Goal: Check status

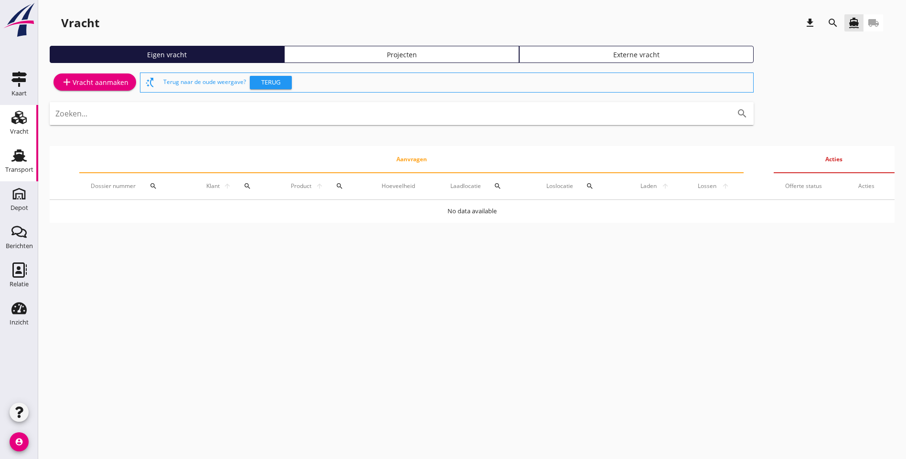
click at [17, 173] on div "Transport" at bounding box center [19, 169] width 28 height 13
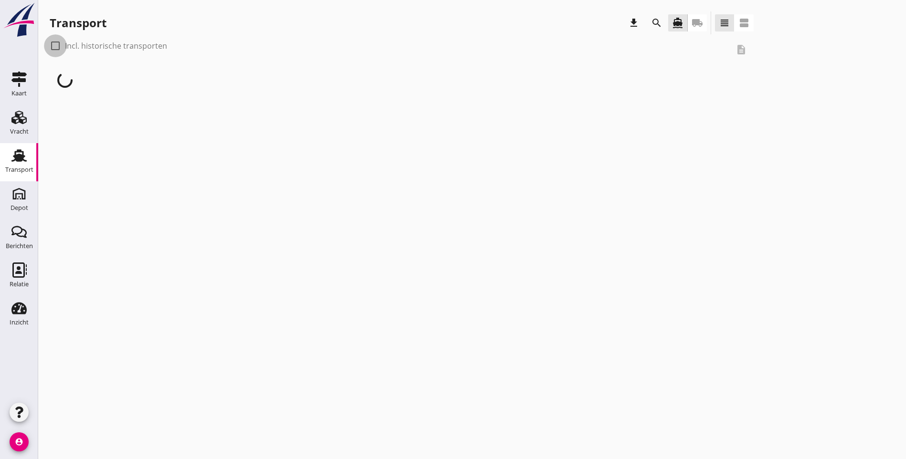
click at [54, 50] on div at bounding box center [55, 46] width 16 height 16
checkbox input "true"
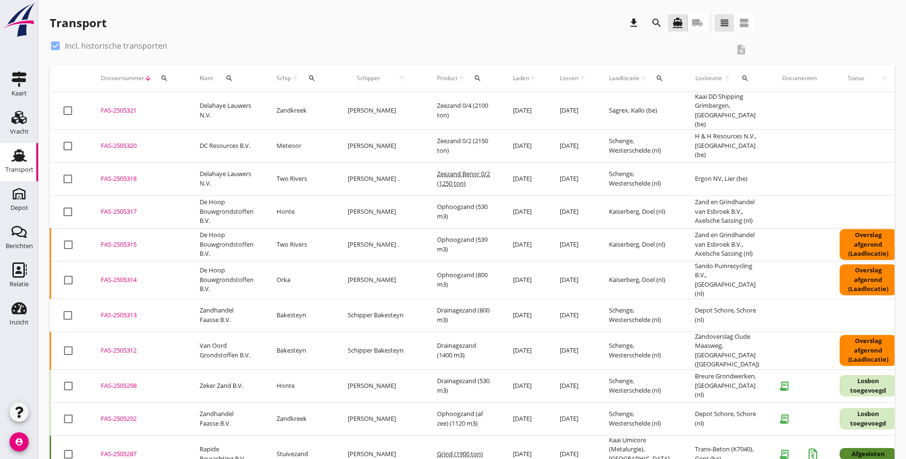
click at [314, 78] on icon "search" at bounding box center [312, 78] width 8 height 8
click at [346, 114] on div "Zoek op (scheeps)naam arrow_drop_down" at bounding box center [369, 105] width 126 height 15
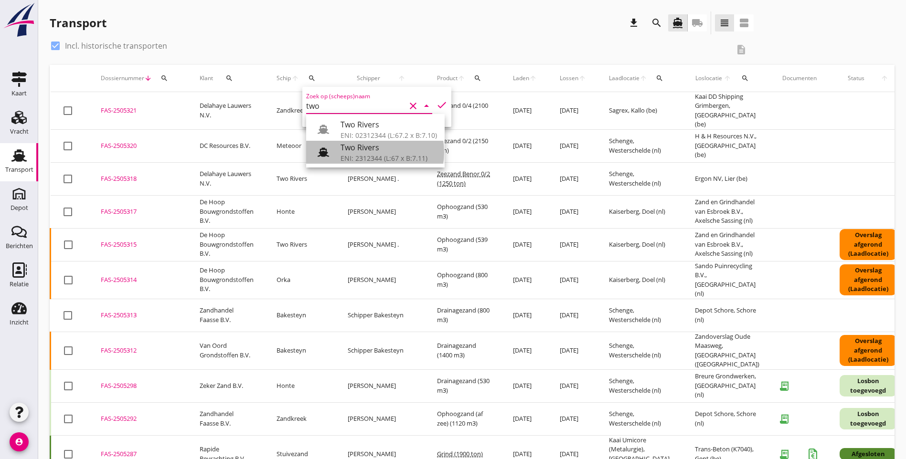
click at [370, 153] on div "Two Rivers" at bounding box center [388, 147] width 96 height 11
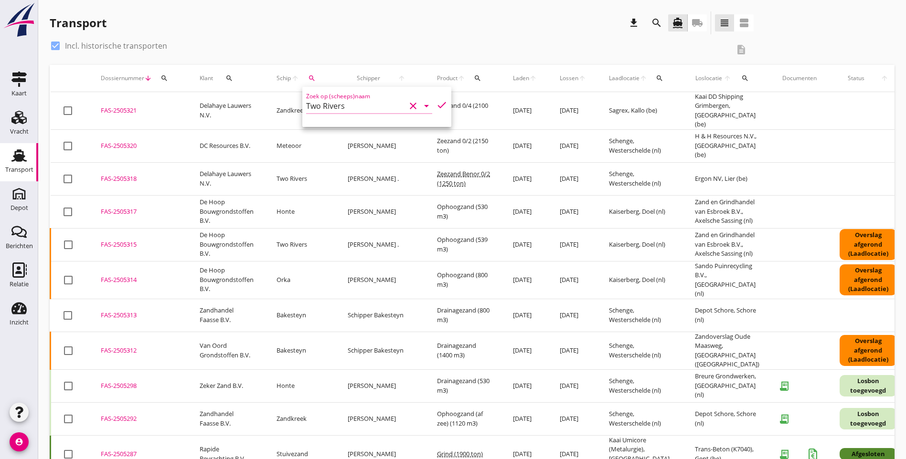
click at [436, 103] on icon "check" at bounding box center [441, 104] width 11 height 11
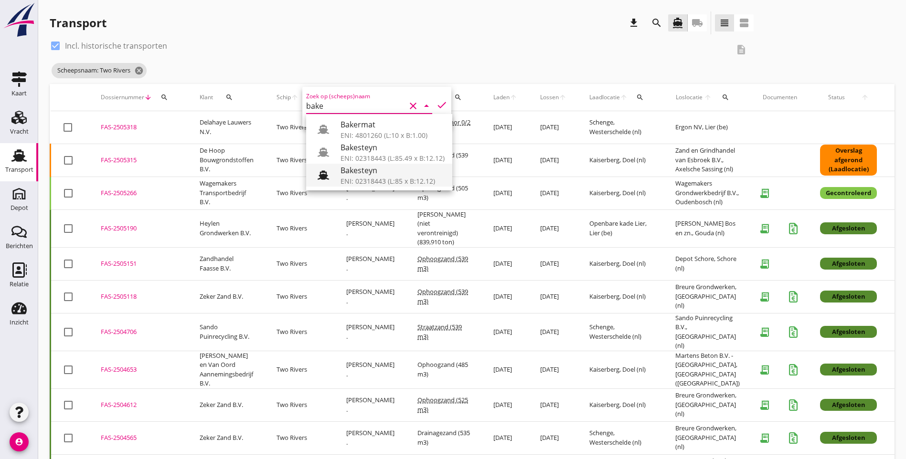
click at [372, 171] on div "Bakesteyn" at bounding box center [392, 170] width 104 height 11
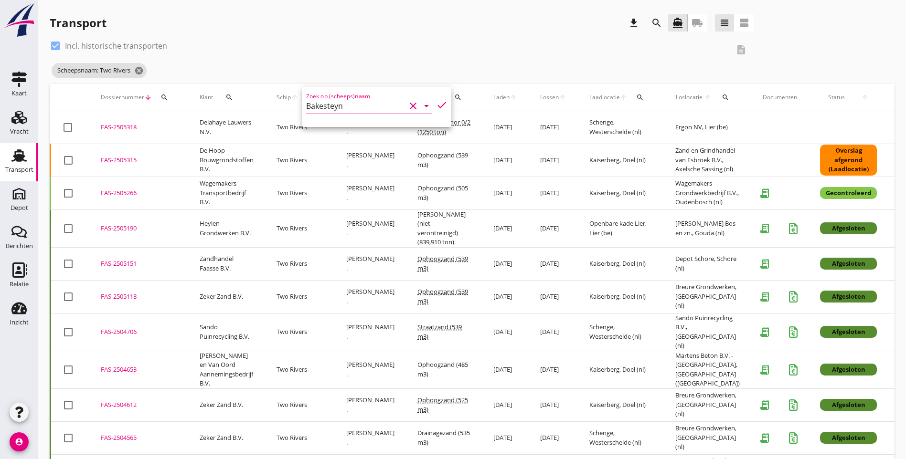
click at [436, 108] on icon "check" at bounding box center [441, 104] width 11 height 11
type input "Bakesteyn"
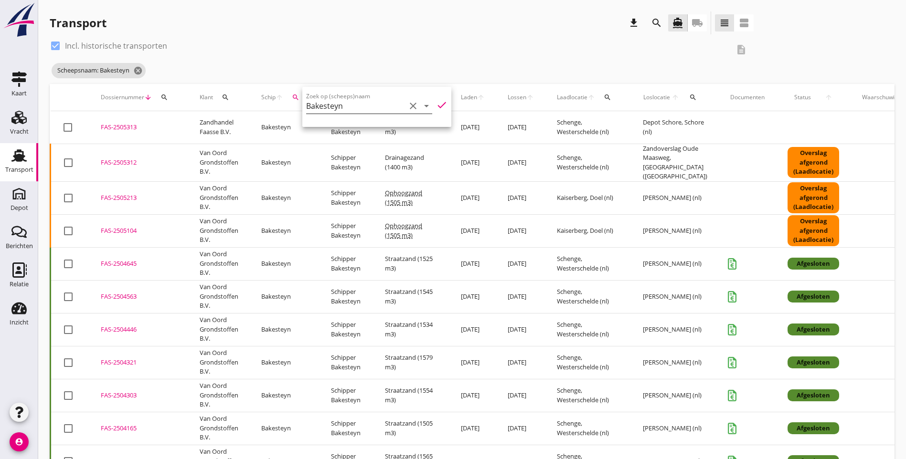
drag, startPoint x: 405, startPoint y: 108, endPoint x: 382, endPoint y: 104, distance: 23.2
click at [407, 108] on icon "clear" at bounding box center [412, 105] width 11 height 11
click at [338, 109] on input "Zoek op (scheeps)naam" at bounding box center [355, 105] width 99 height 15
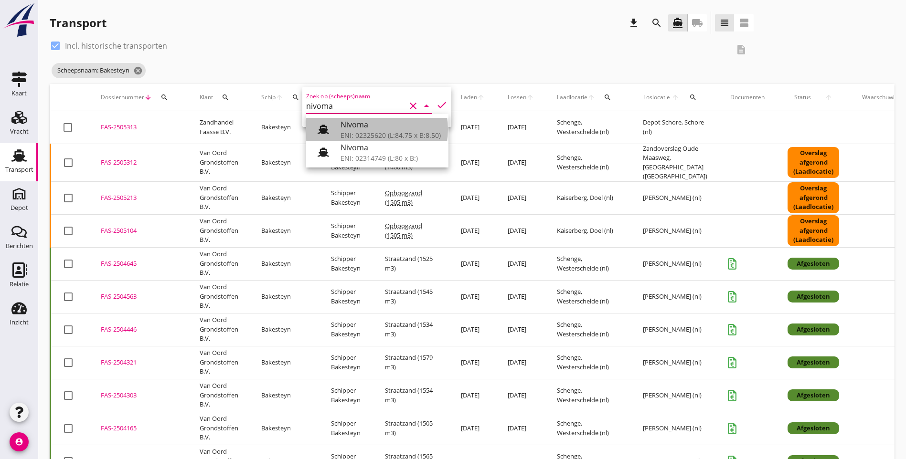
click at [402, 132] on div "ENI: 02325620 (L:84.75 x B:8.50)" at bounding box center [390, 135] width 100 height 10
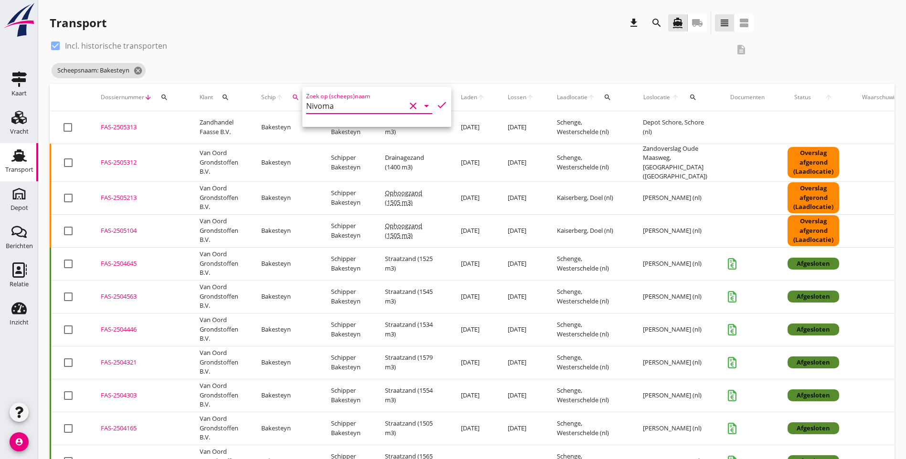
click at [436, 106] on icon "check" at bounding box center [441, 104] width 11 height 11
type input "Nivoma"
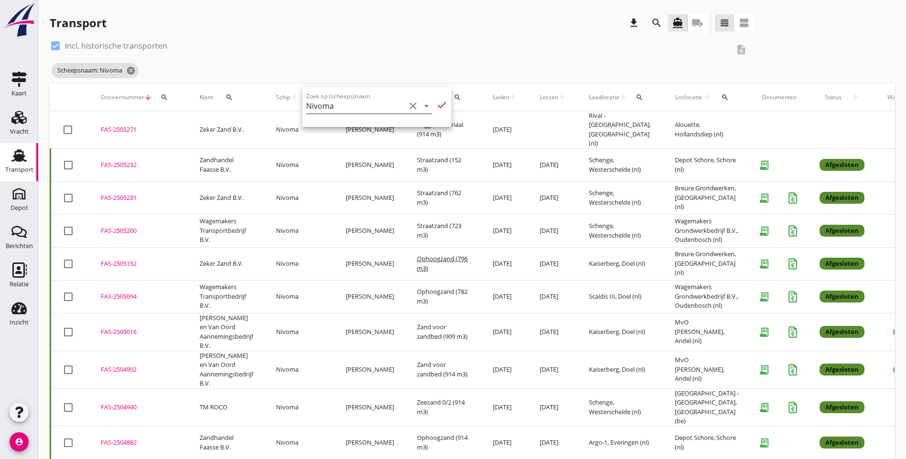
click at [407, 106] on icon "clear" at bounding box center [412, 105] width 11 height 11
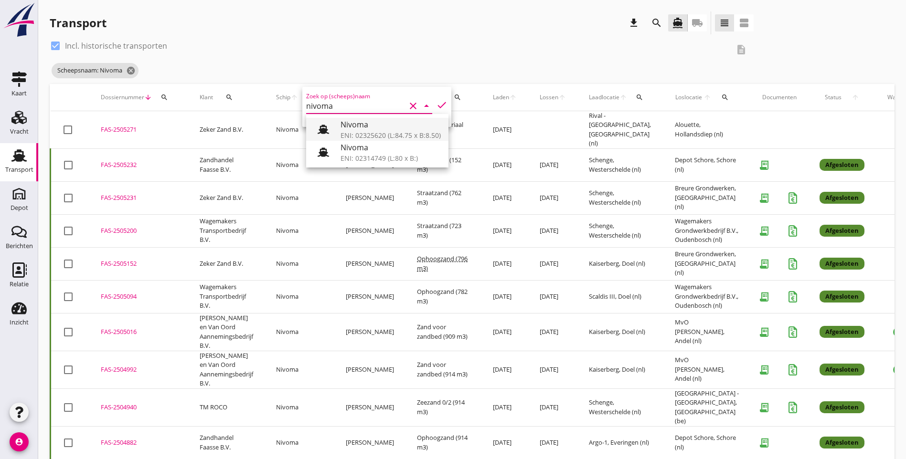
click at [370, 133] on div "ENI: 02325620 (L:84.75 x B:8.50)" at bounding box center [390, 135] width 100 height 10
click at [436, 106] on icon "check" at bounding box center [441, 104] width 11 height 11
click at [374, 155] on div "ENI: 02314749 (L:80 x B:)" at bounding box center [390, 158] width 100 height 10
type input "Nivoma"
click at [436, 105] on icon "check" at bounding box center [441, 104] width 11 height 11
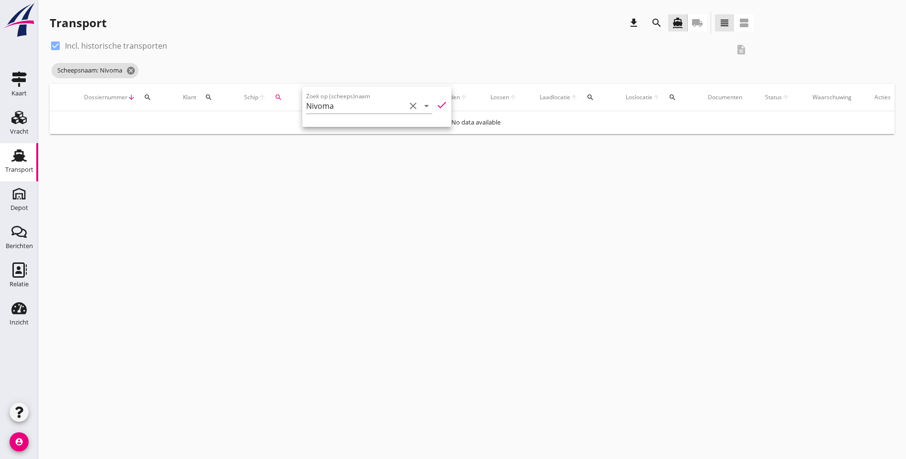
click at [407, 107] on icon "clear" at bounding box center [412, 105] width 11 height 11
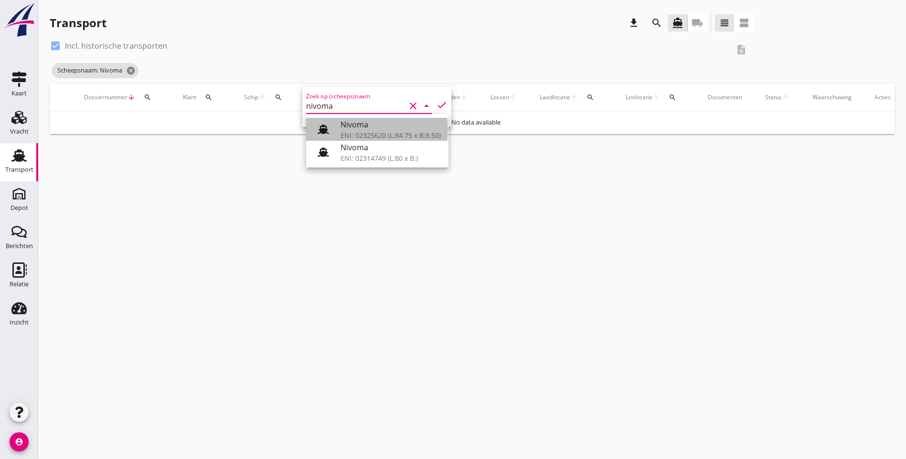
click at [395, 137] on div "ENI: 02325620 (L:84.75 x B:8.50)" at bounding box center [390, 135] width 100 height 10
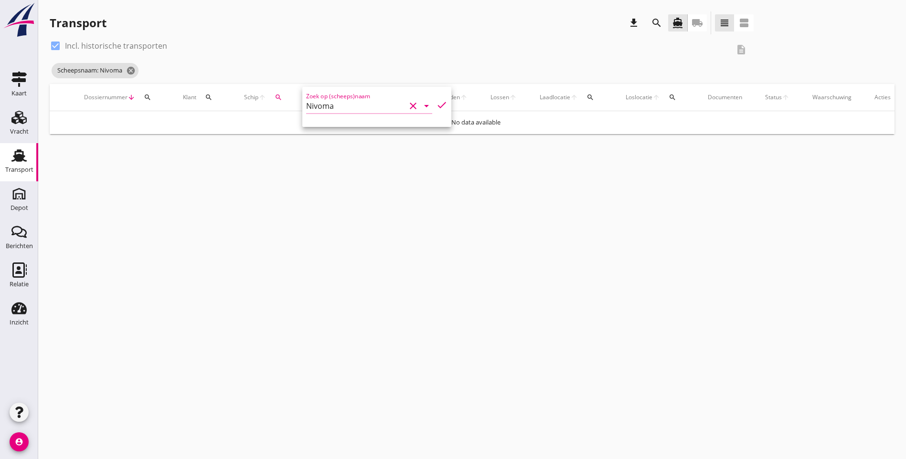
type input "Nivoma"
click at [436, 109] on icon "check" at bounding box center [441, 104] width 11 height 11
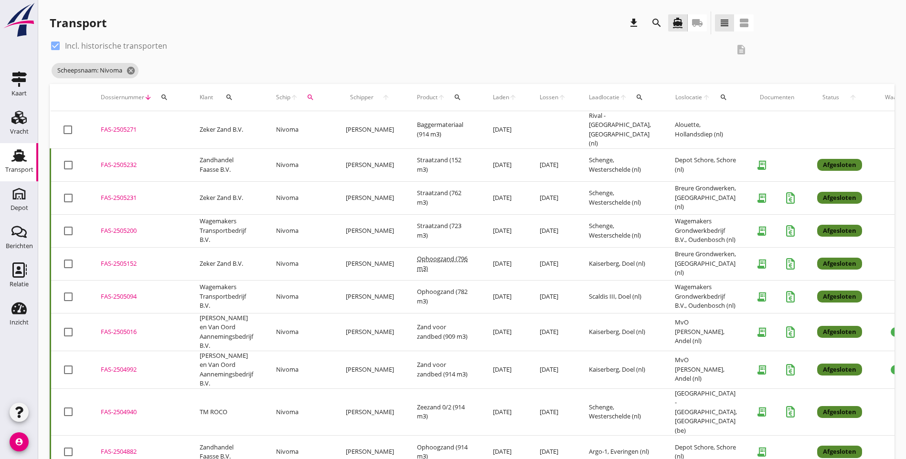
click at [436, 71] on div "Scheepsnaam: Nivoma cancel" at bounding box center [402, 70] width 704 height 19
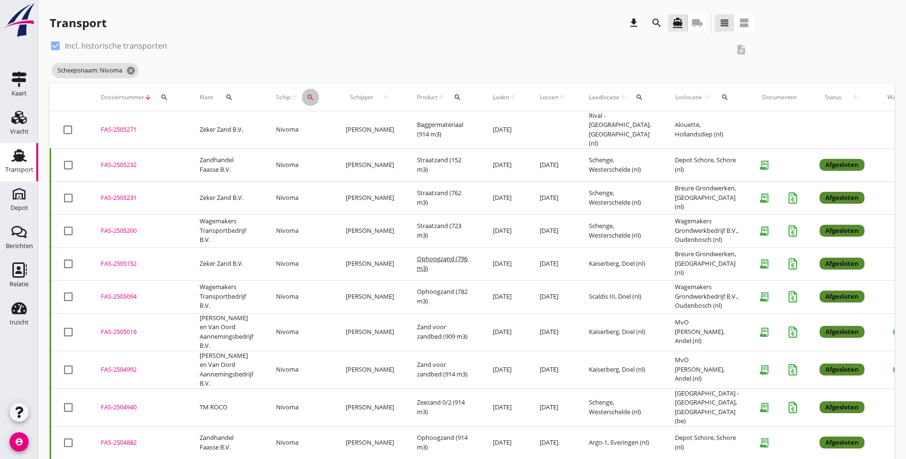
click at [311, 102] on button "search" at bounding box center [310, 97] width 17 height 17
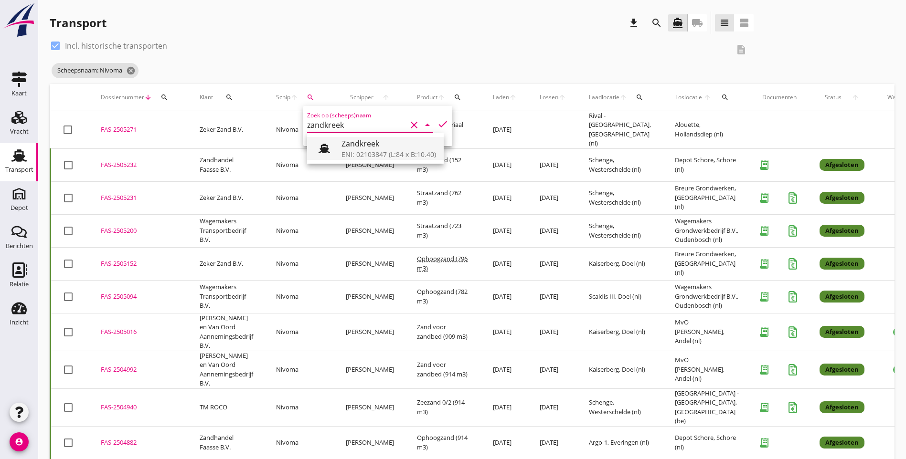
click at [358, 149] on div "ENI: 02103847 (L:84 x B:10.40)" at bounding box center [388, 154] width 95 height 10
click at [437, 125] on icon "check" at bounding box center [442, 123] width 11 height 11
type input "Zandkreek"
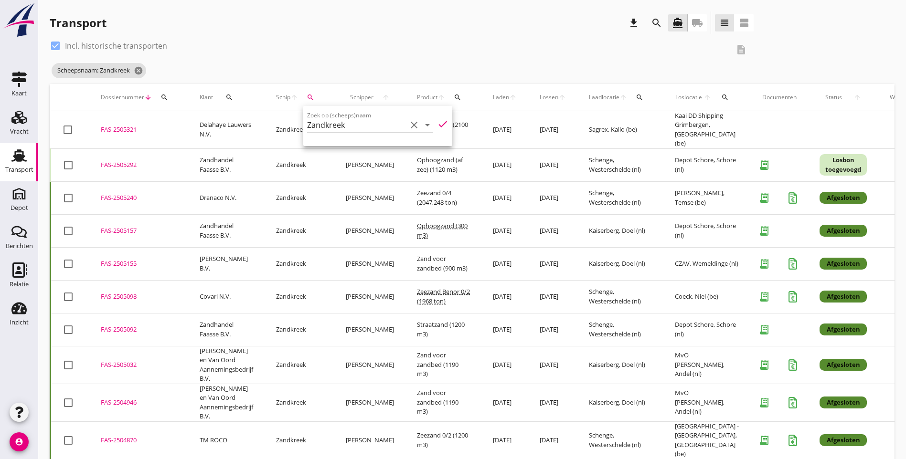
click at [408, 127] on icon "clear" at bounding box center [413, 124] width 11 height 11
click at [691, 59] on div "check_box Incl. historische transporten description Scheepsnaam: Zandkreek canc…" at bounding box center [472, 61] width 845 height 46
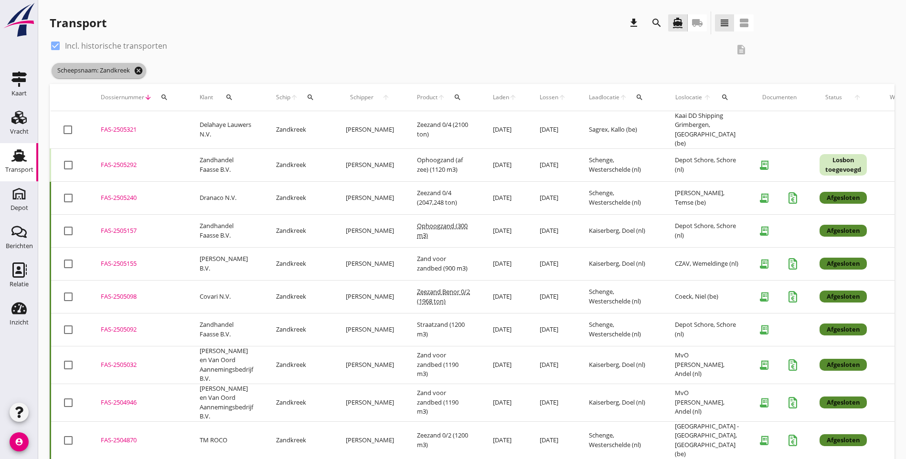
click at [141, 69] on icon "cancel" at bounding box center [139, 71] width 10 height 10
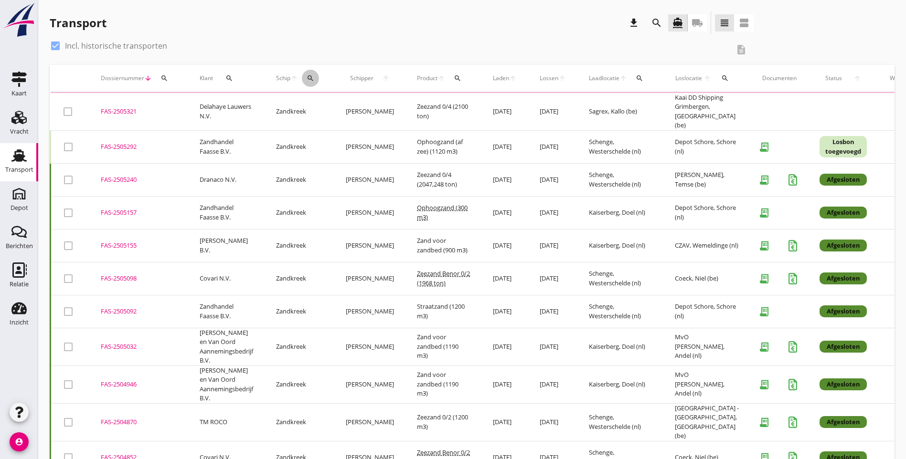
click at [311, 78] on icon "search" at bounding box center [311, 78] width 8 height 8
click at [331, 104] on input "Zoek op (scheeps)naam" at bounding box center [356, 105] width 99 height 15
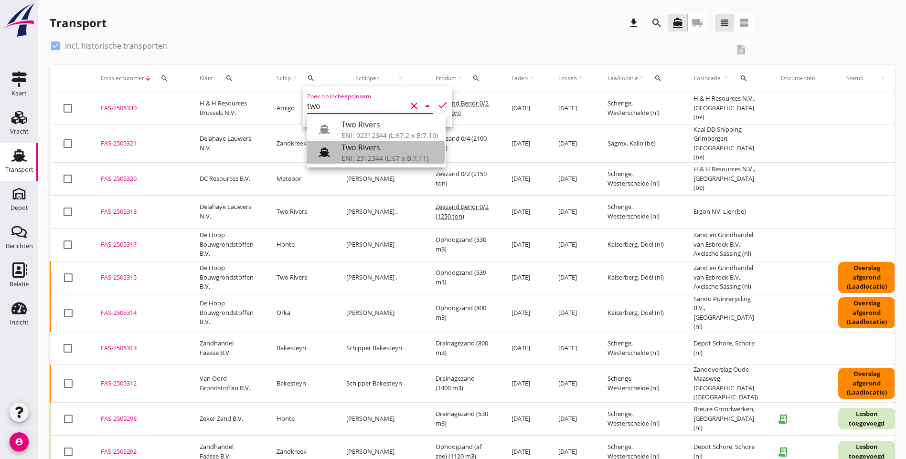
click at [356, 144] on div "Two Rivers" at bounding box center [389, 147] width 96 height 11
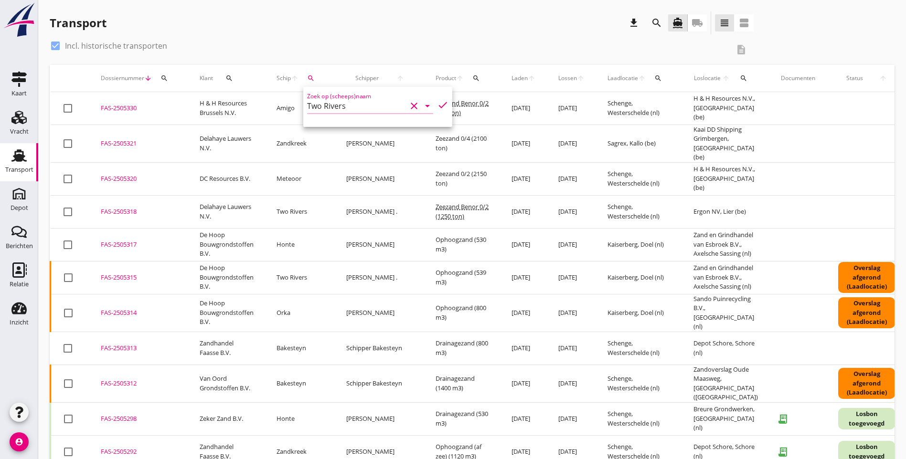
click at [437, 103] on icon "check" at bounding box center [442, 104] width 11 height 11
type input "Two Rivers"
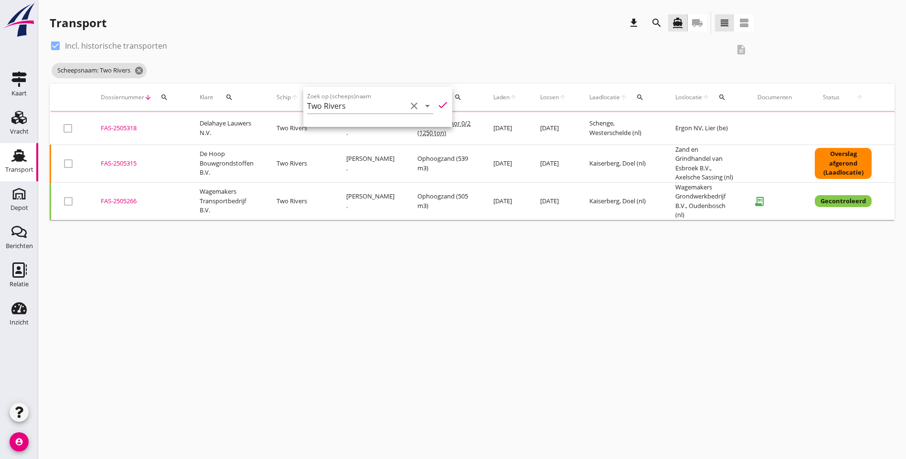
click at [627, 71] on div "check_box Incl. historische transporten description Scheepsnaam: Two Rivers can…" at bounding box center [472, 61] width 845 height 46
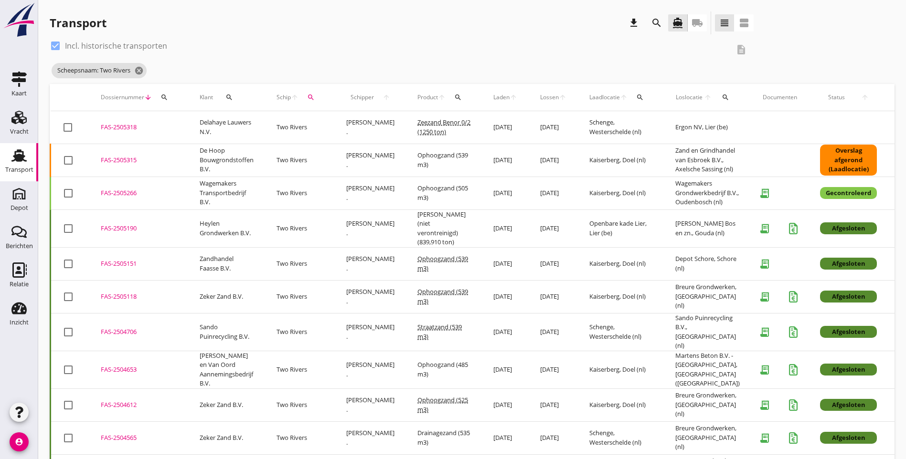
click at [454, 100] on icon "search" at bounding box center [458, 98] width 8 height 8
click at [460, 127] on input "Zoeken op product..." at bounding box center [486, 124] width 99 height 15
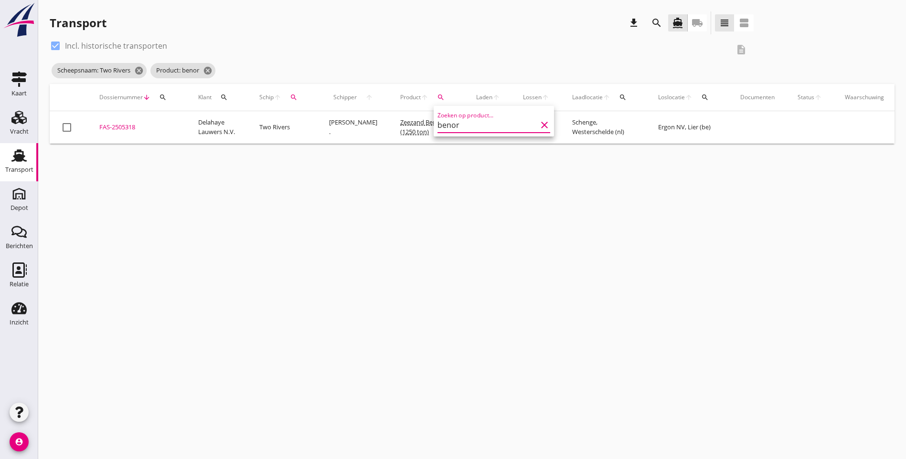
type input "benor"
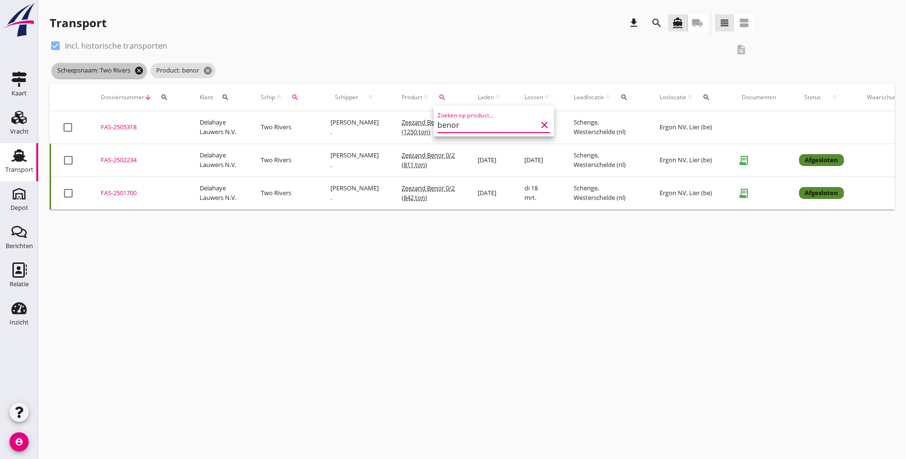
click at [139, 69] on icon "cancel" at bounding box center [139, 71] width 10 height 10
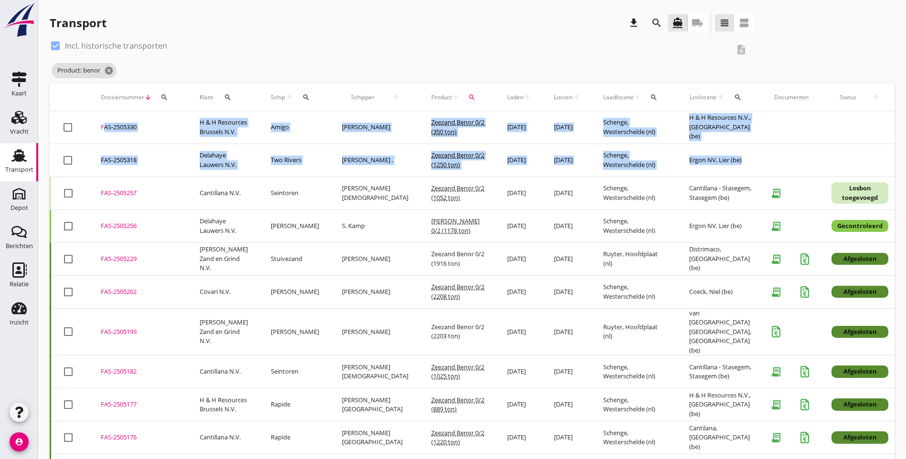
drag, startPoint x: 723, startPoint y: 163, endPoint x: 98, endPoint y: 128, distance: 625.9
click at [98, 128] on tbody "check_box_outline_blank FAS-2505330 upload_file Drop hier uw bestand om het aan…" at bounding box center [535, 456] width 969 height 691
copy tbody "FAS-2505330 upload_file Drop hier uw bestand om het aan het dossier toe te voeg…"
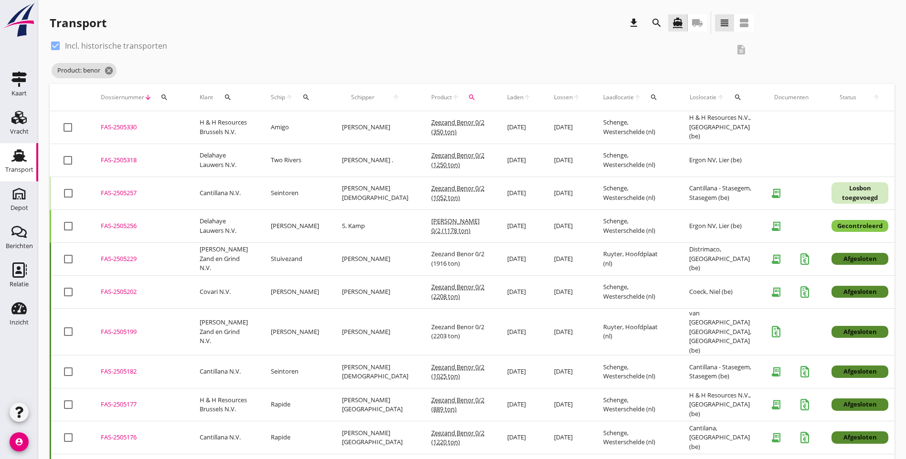
click at [645, 51] on div "check_box Incl. historische transporten description Product: benor cancel" at bounding box center [472, 61] width 845 height 46
click at [111, 69] on icon "cancel" at bounding box center [109, 71] width 10 height 10
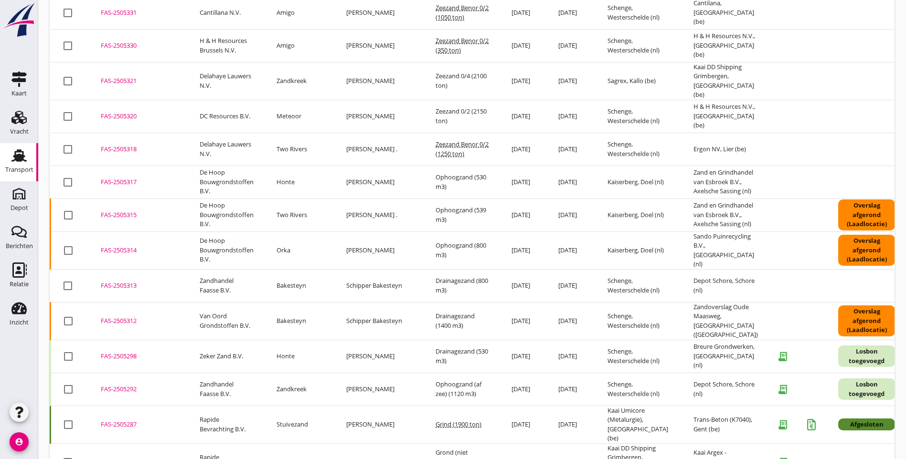
drag, startPoint x: 696, startPoint y: 252, endPoint x: 845, endPoint y: 184, distance: 164.1
click at [845, 184] on tbody "check_box_outline_blank FAS-2505331 upload_file Drop hier uw bestand om het aan…" at bounding box center [538, 354] width 975 height 715
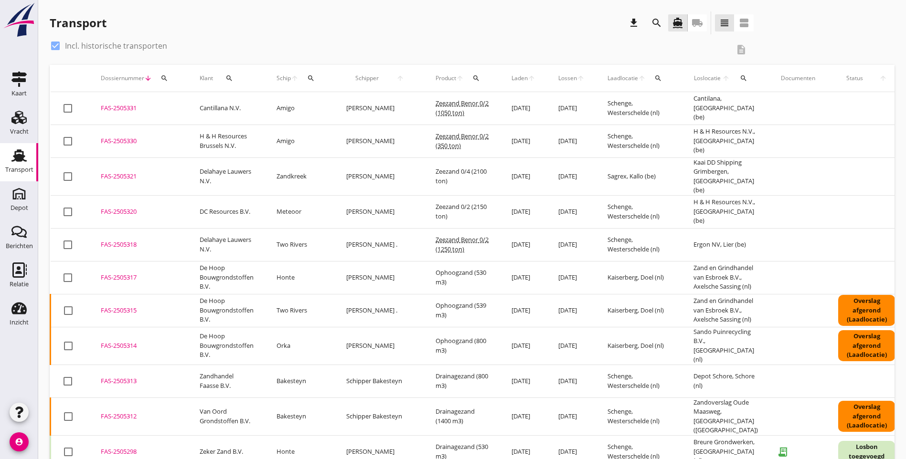
click at [738, 35] on div "Transport download search directions_boat local_shipping view_headline view_age…" at bounding box center [472, 24] width 845 height 27
